Goal: Information Seeking & Learning: Learn about a topic

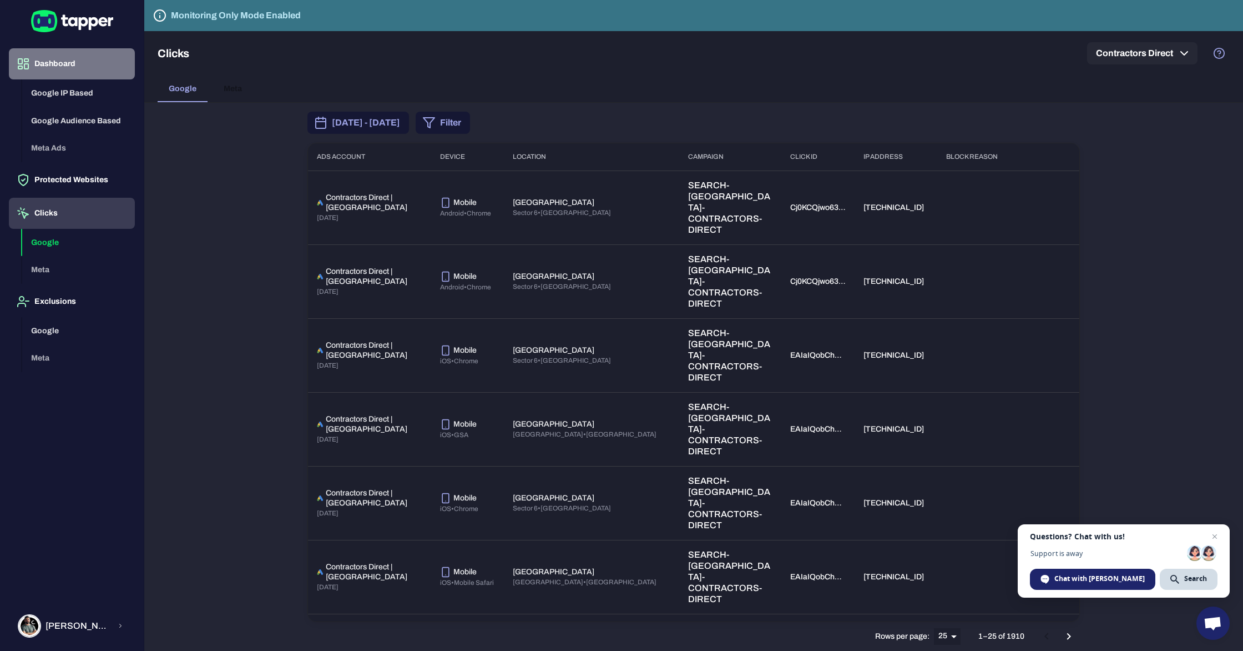
click at [55, 63] on button "Dashboard" at bounding box center [72, 63] width 126 height 31
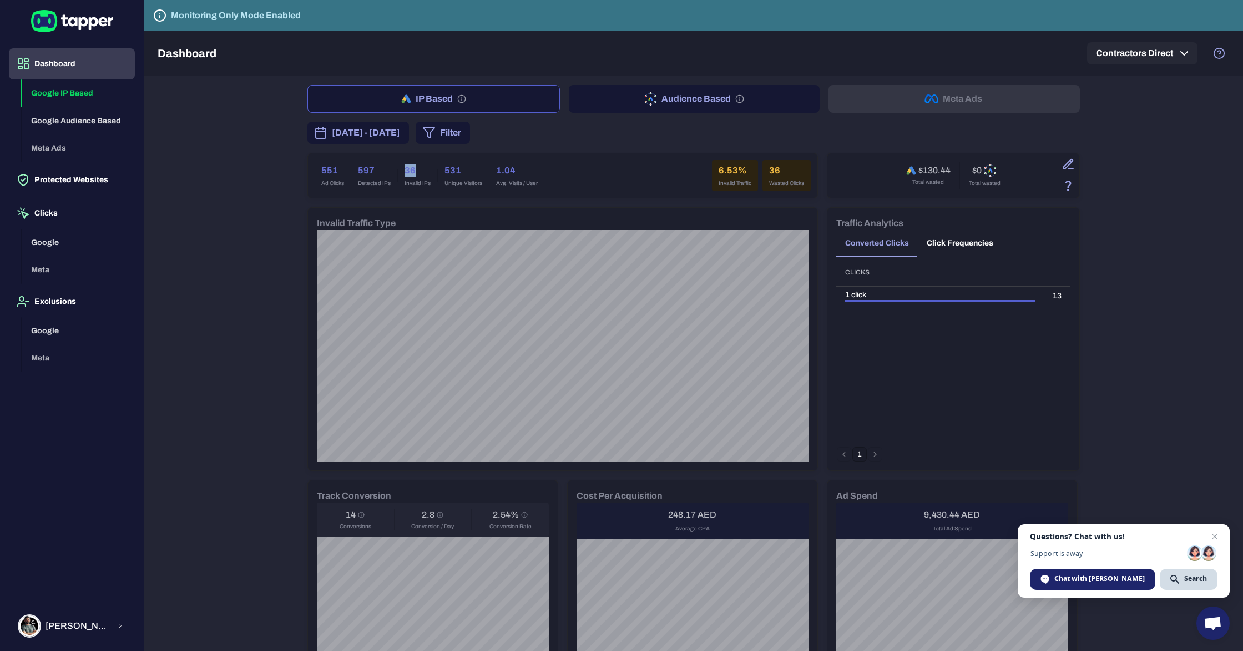
drag, startPoint x: 402, startPoint y: 169, endPoint x: 416, endPoint y: 169, distance: 13.3
click at [416, 169] on div "36 Invalid IPs" at bounding box center [417, 175] width 39 height 31
click at [422, 179] on div "36 Invalid IPs" at bounding box center [417, 175] width 39 height 31
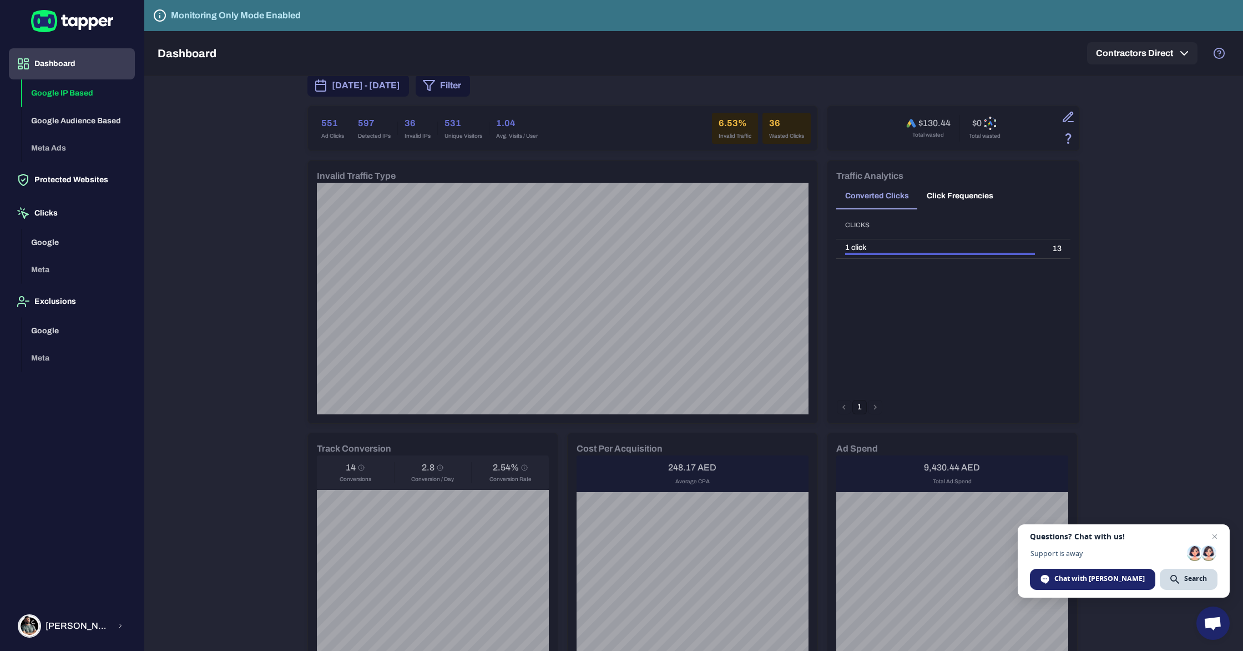
scroll to position [52, 0]
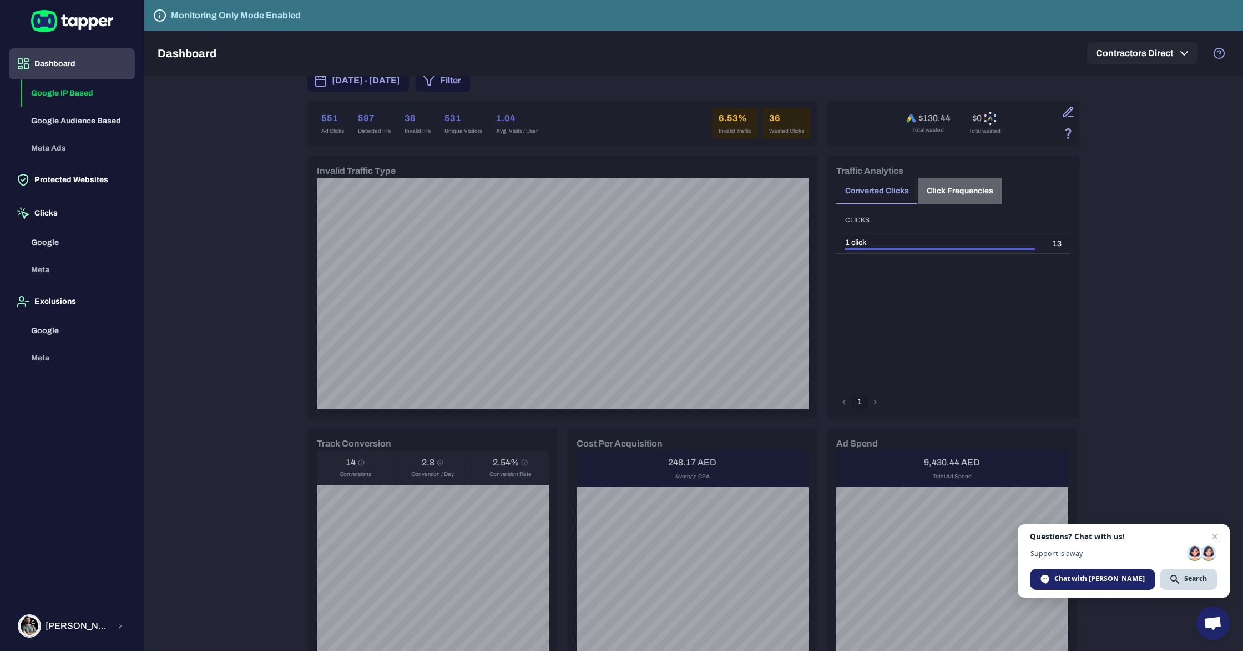
click at [955, 189] on button "Click Frequencies" at bounding box center [960, 191] width 84 height 27
click at [881, 190] on button "Converted Clicks" at bounding box center [877, 191] width 82 height 27
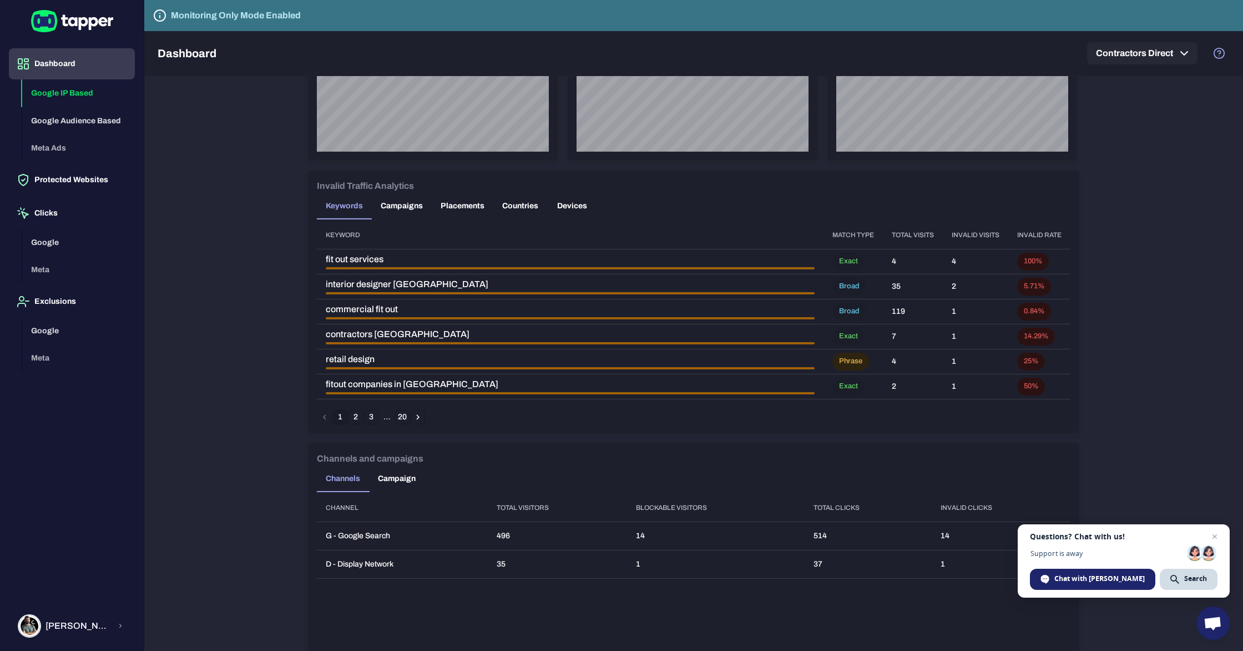
scroll to position [584, 0]
click at [354, 417] on button "2" at bounding box center [356, 415] width 14 height 14
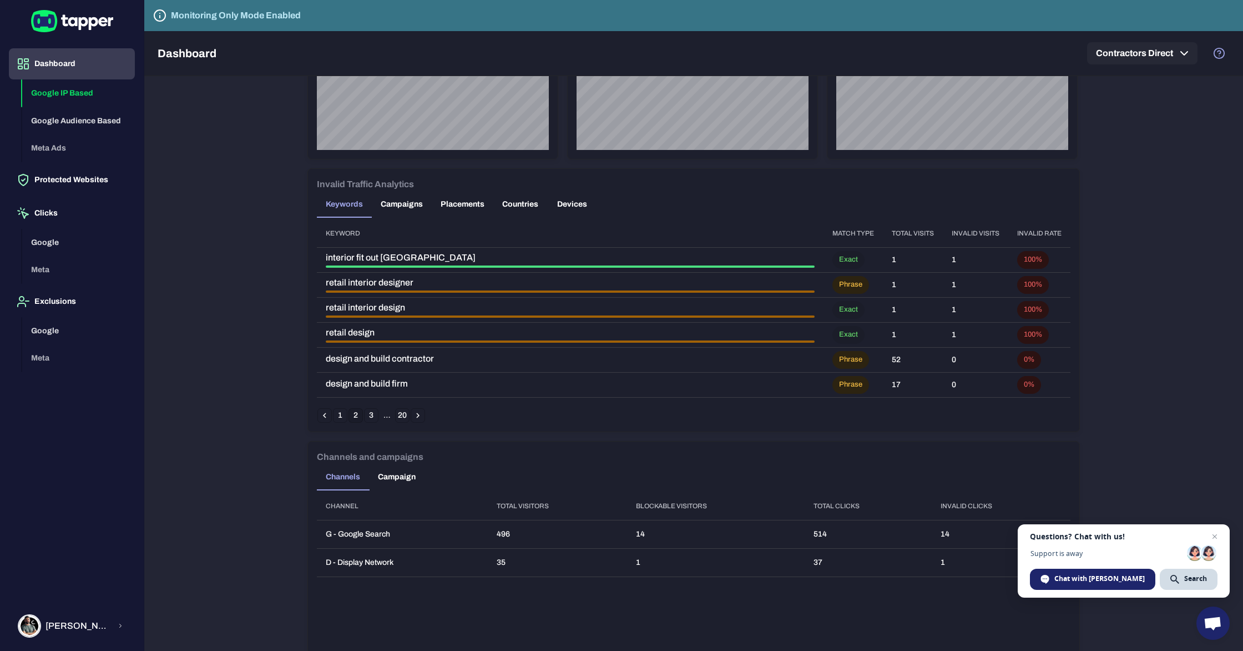
click at [351, 413] on button "2" at bounding box center [356, 415] width 14 height 14
click at [341, 415] on button "1" at bounding box center [340, 415] width 14 height 14
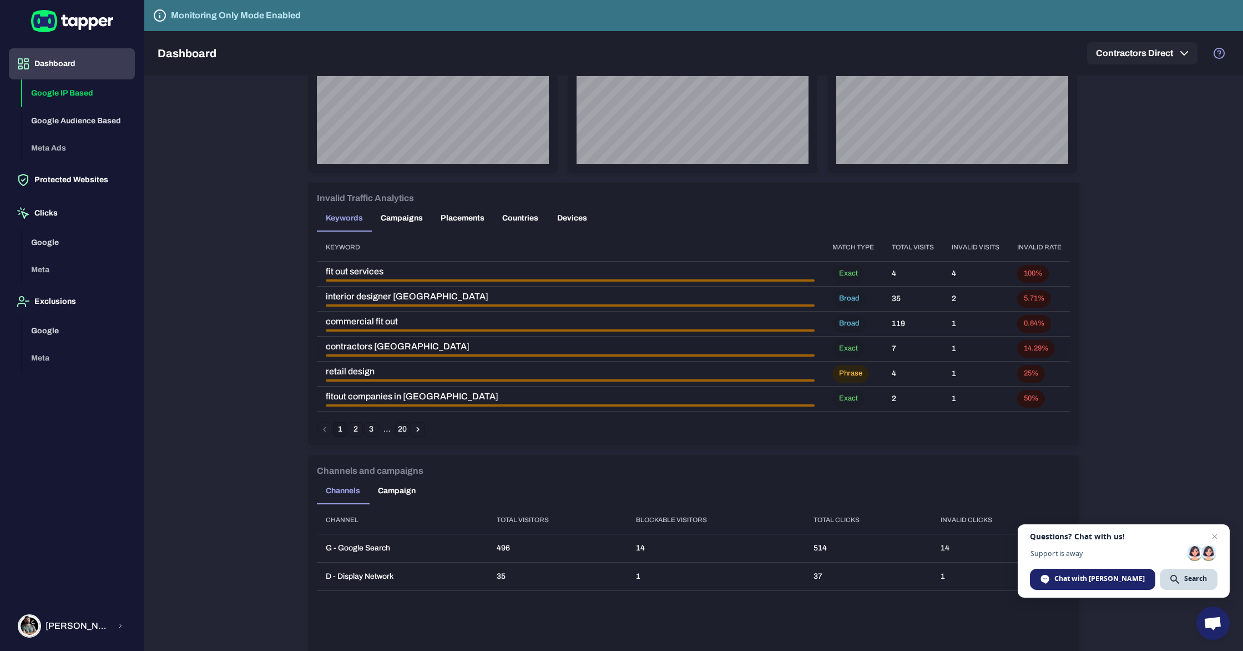
scroll to position [554, 0]
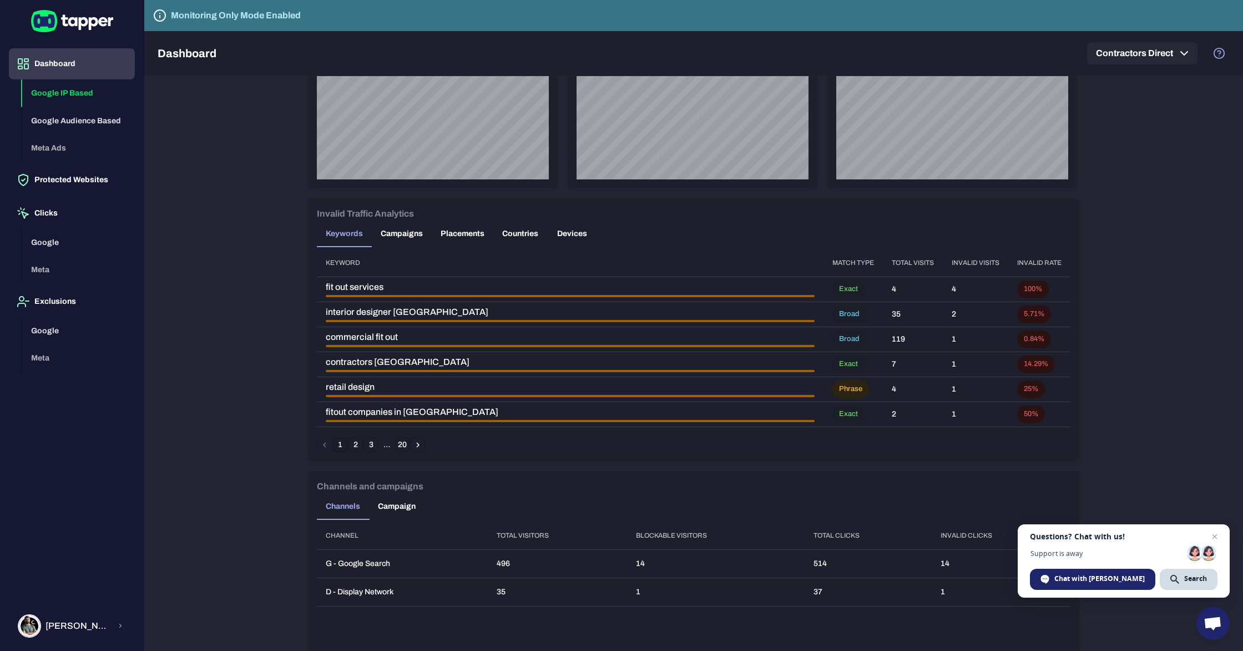
click at [395, 232] on button "Campaigns" at bounding box center [402, 233] width 60 height 27
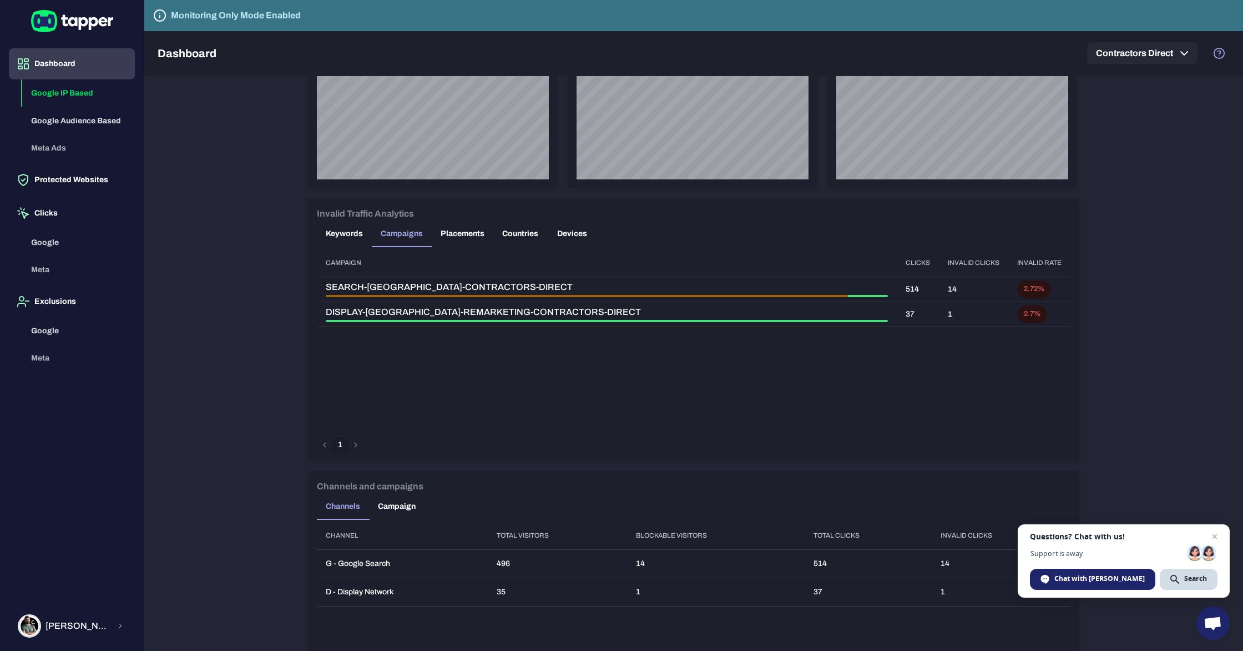
click at [471, 235] on button "Placements" at bounding box center [463, 233] width 62 height 27
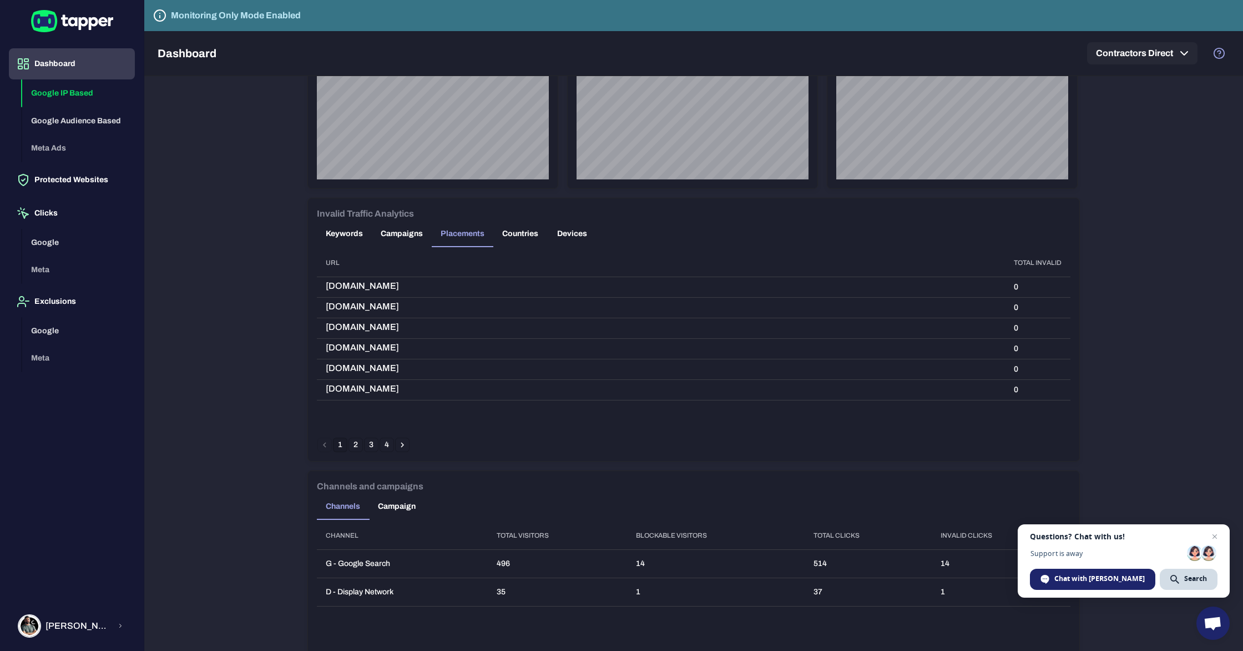
click at [1030, 262] on th "Total Invalid" at bounding box center [1037, 262] width 65 height 27
click at [520, 235] on button "Countries" at bounding box center [520, 233] width 54 height 27
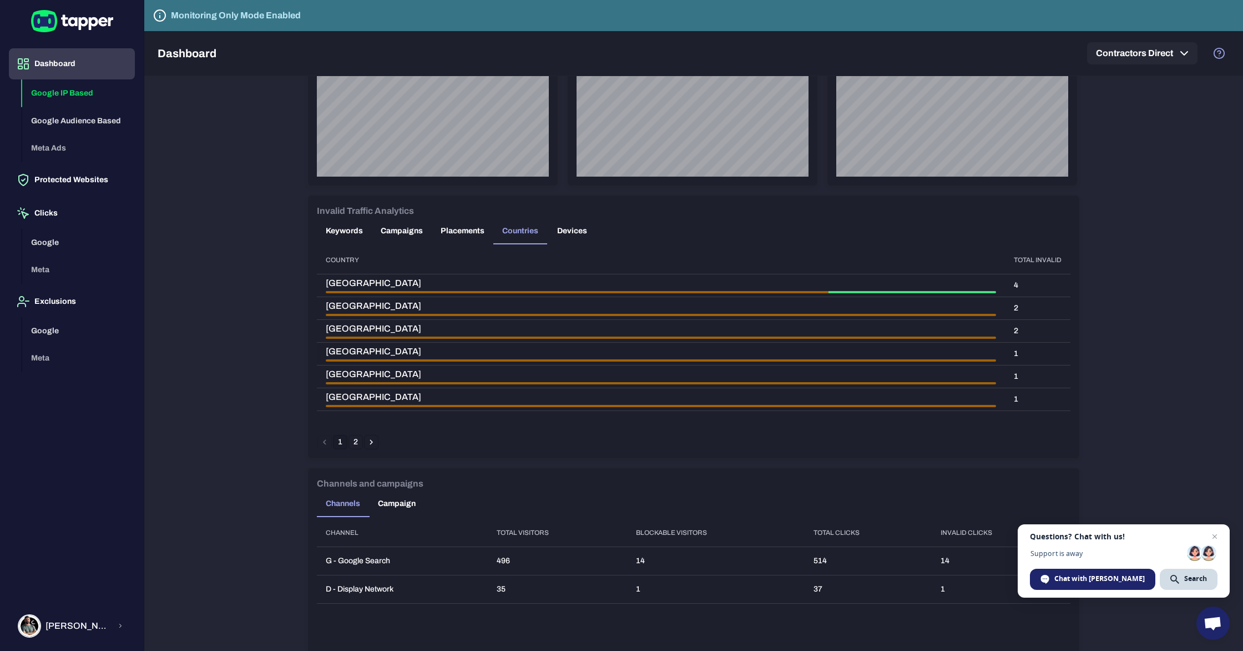
scroll to position [557, 0]
click at [571, 232] on button "Devices" at bounding box center [572, 231] width 50 height 27
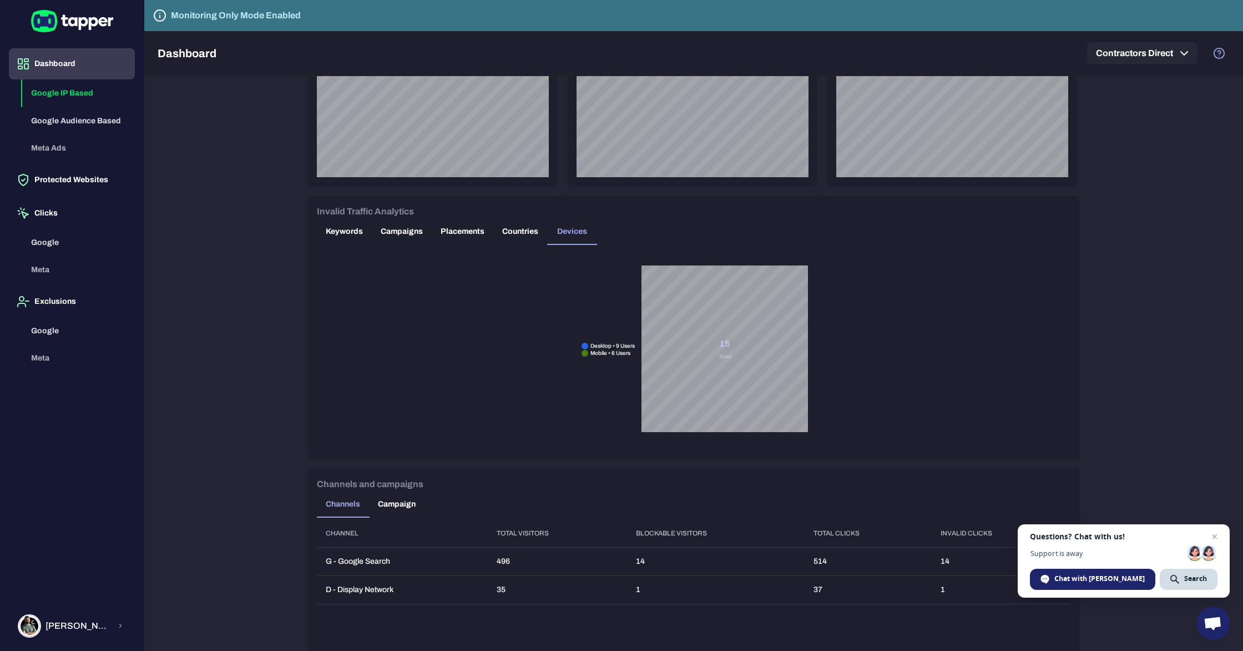
click at [513, 229] on button "Countries" at bounding box center [520, 231] width 54 height 27
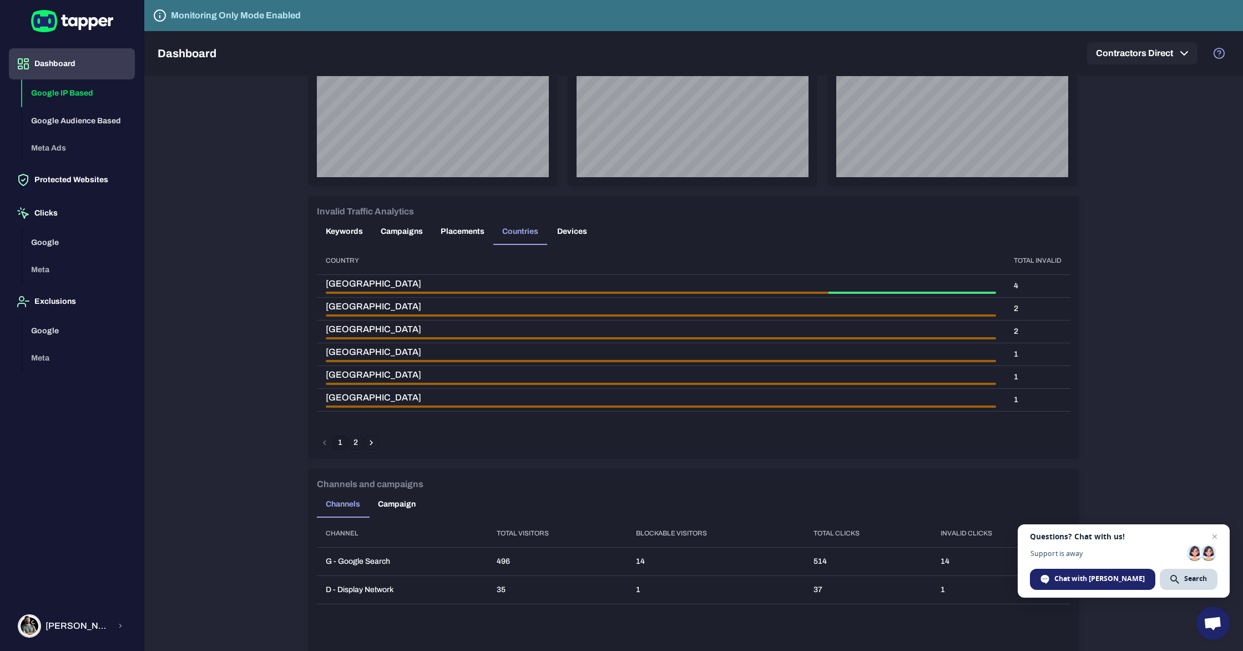
click at [340, 232] on button "Keywords" at bounding box center [344, 231] width 55 height 27
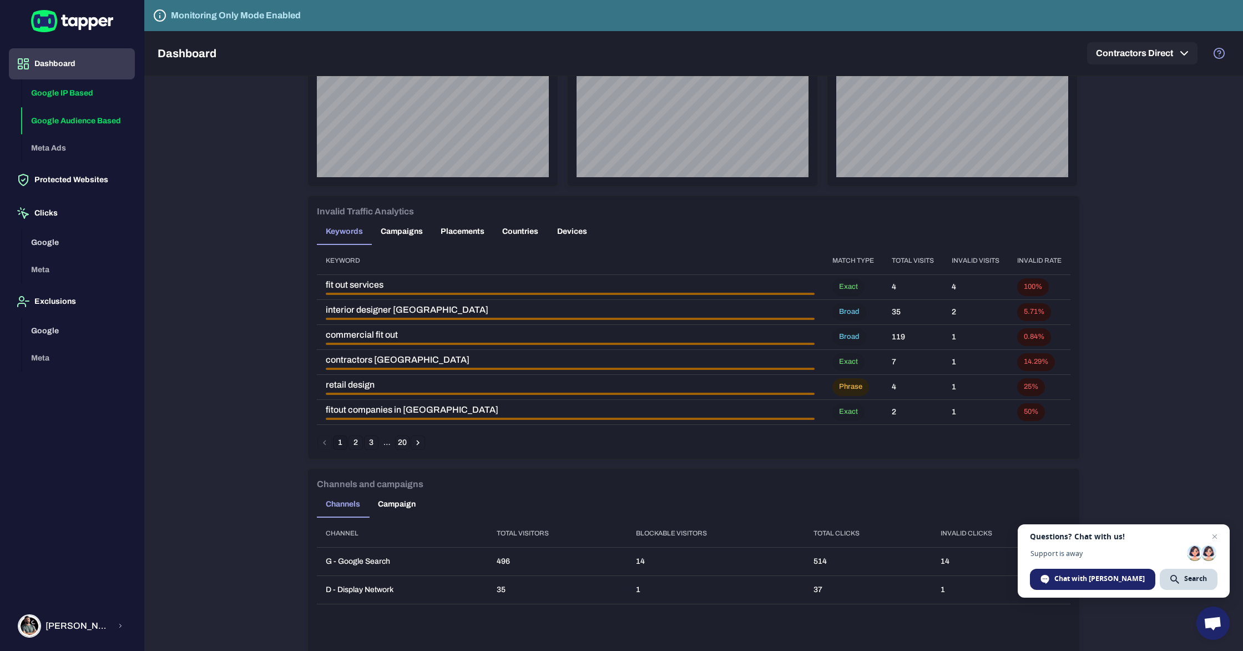
click at [90, 118] on button "Google Audience Based" at bounding box center [78, 121] width 113 height 28
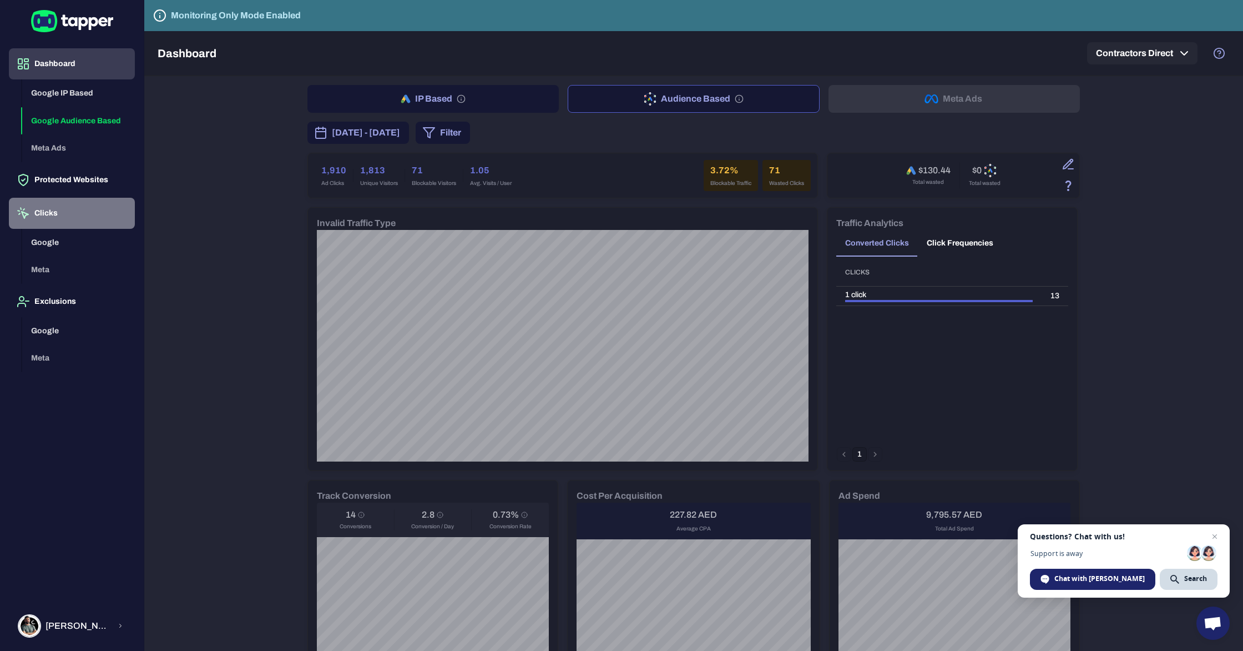
click at [53, 211] on button "Clicks" at bounding box center [72, 213] width 126 height 31
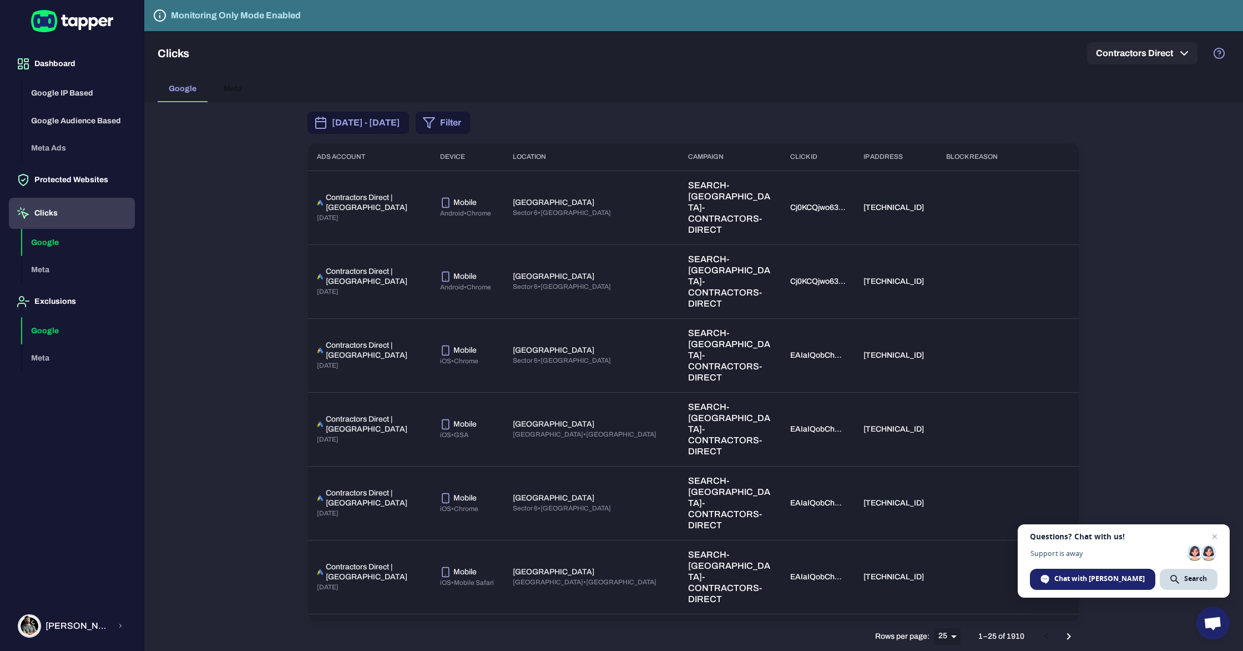
click at [60, 327] on button "Google" at bounding box center [78, 331] width 113 height 28
